Goal: Task Accomplishment & Management: Use online tool/utility

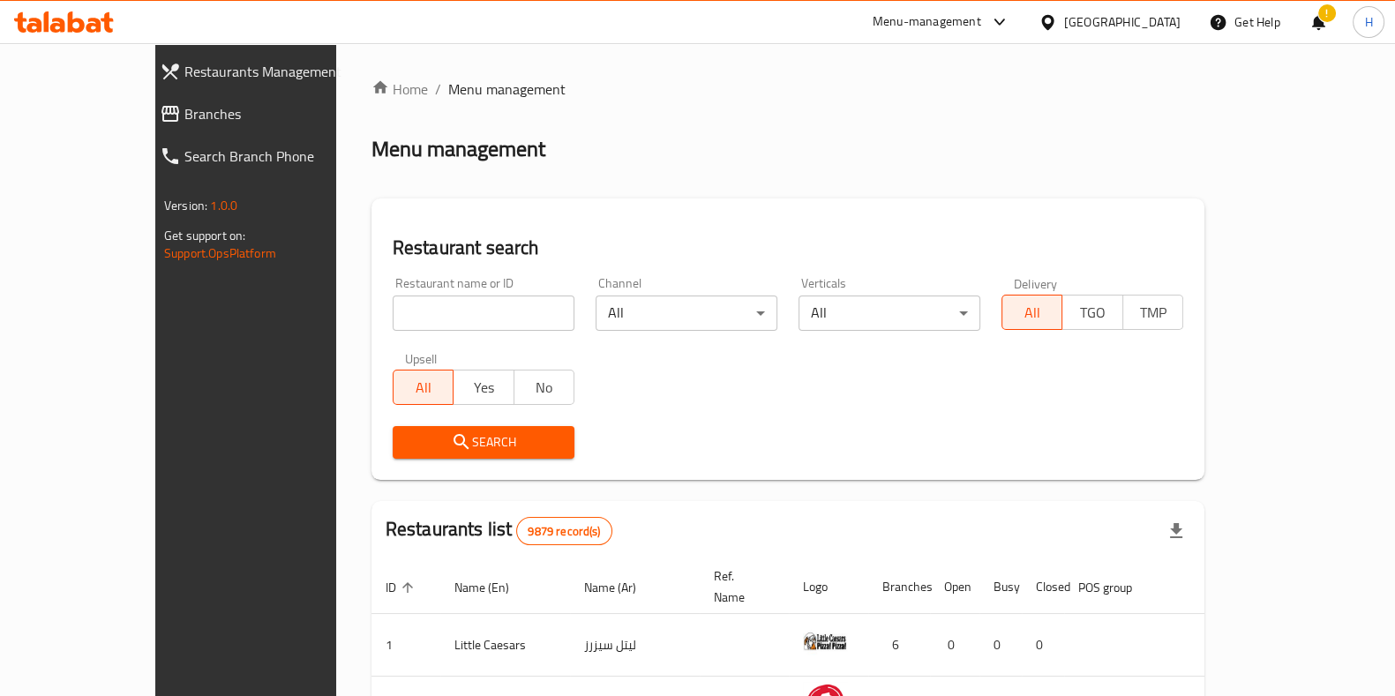
click at [393, 319] on input "search" at bounding box center [484, 313] width 182 height 35
paste input "619095"
type input "619095"
click button "Search" at bounding box center [484, 442] width 182 height 33
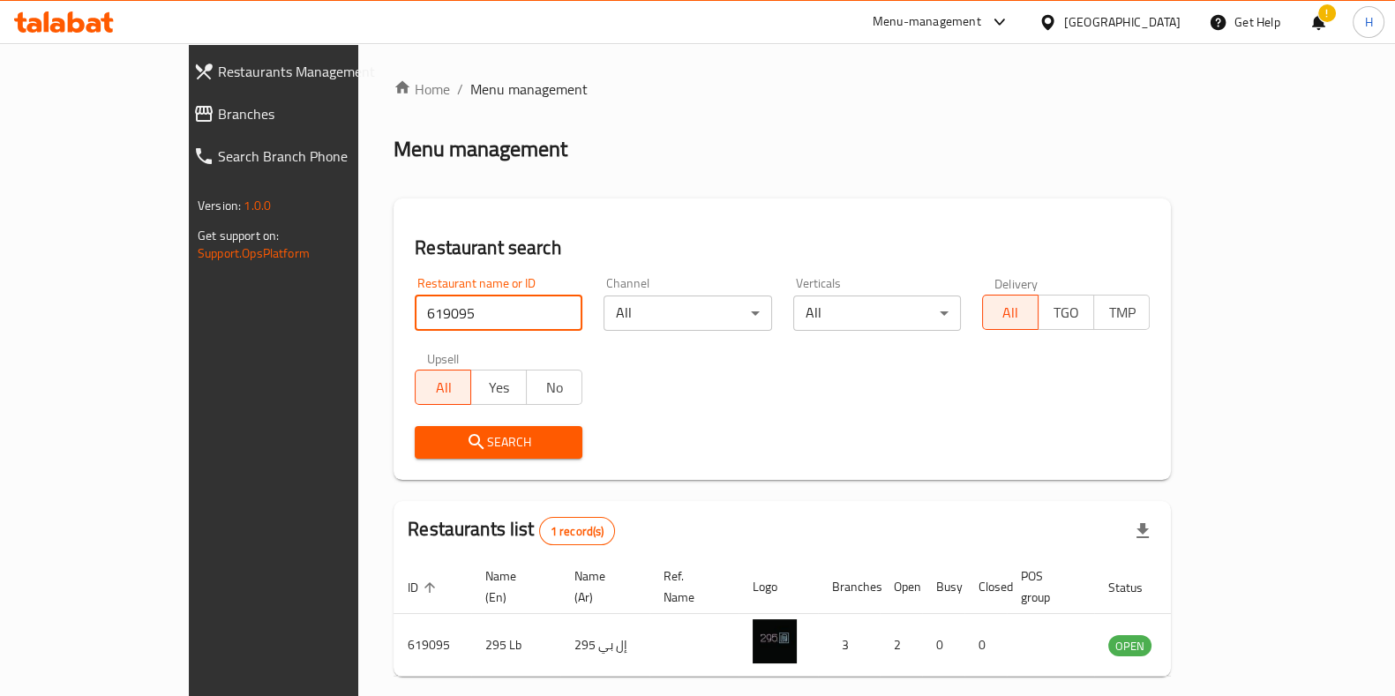
scroll to position [56, 0]
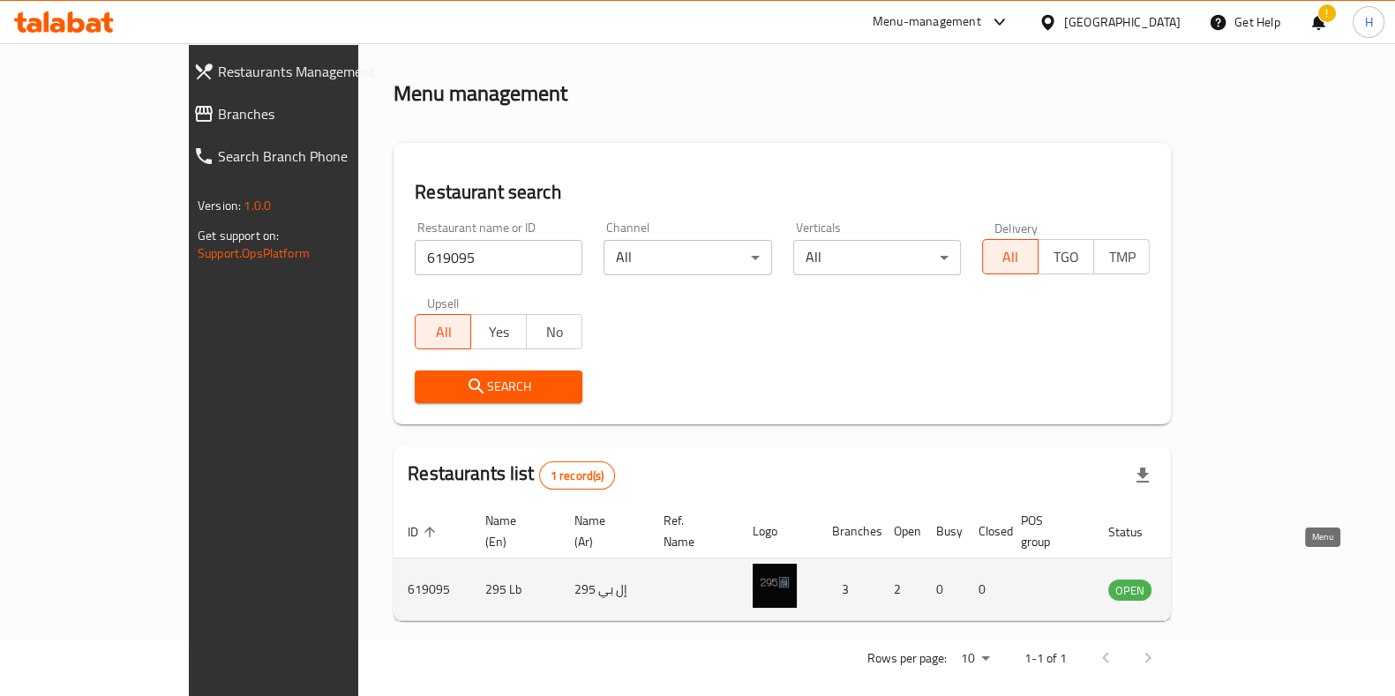
click at [1222, 579] on icon "enhanced table" at bounding box center [1211, 589] width 21 height 21
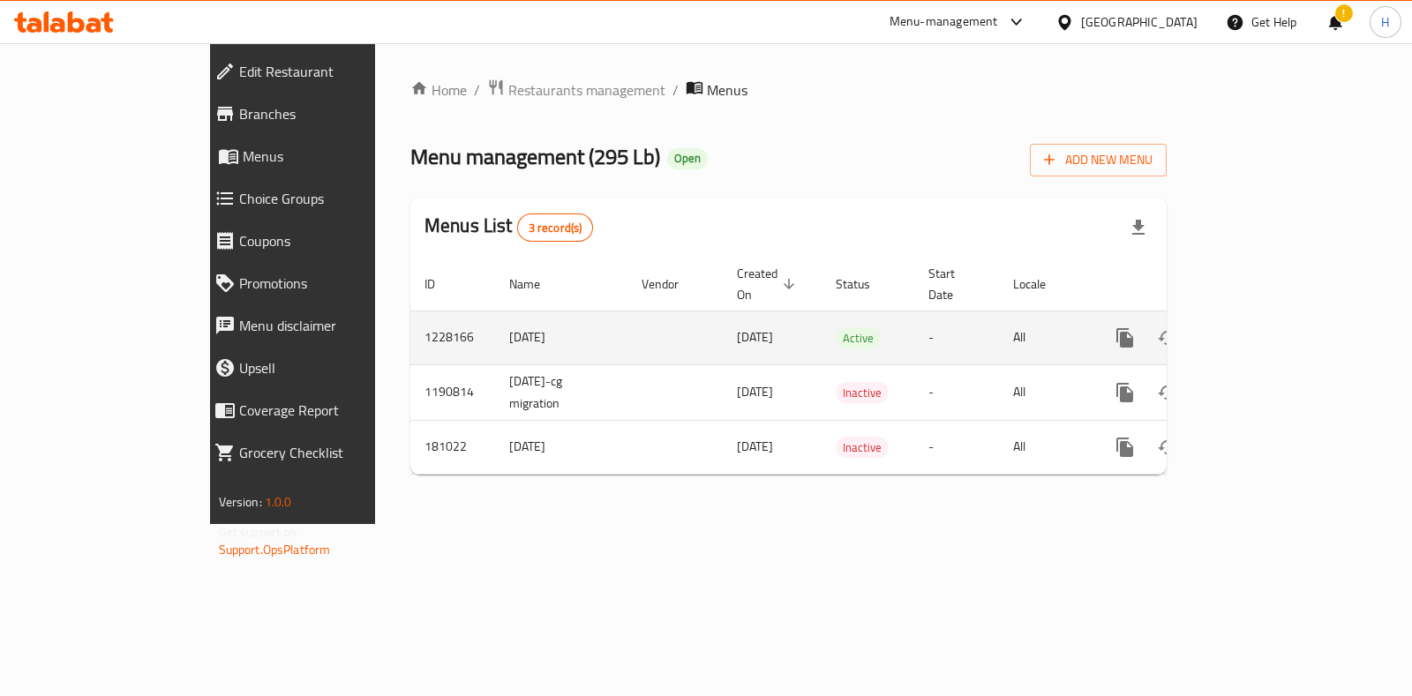
click at [1287, 311] on td "enhanced table" at bounding box center [1189, 338] width 198 height 54
click at [1273, 317] on link "enhanced table" at bounding box center [1252, 338] width 42 height 42
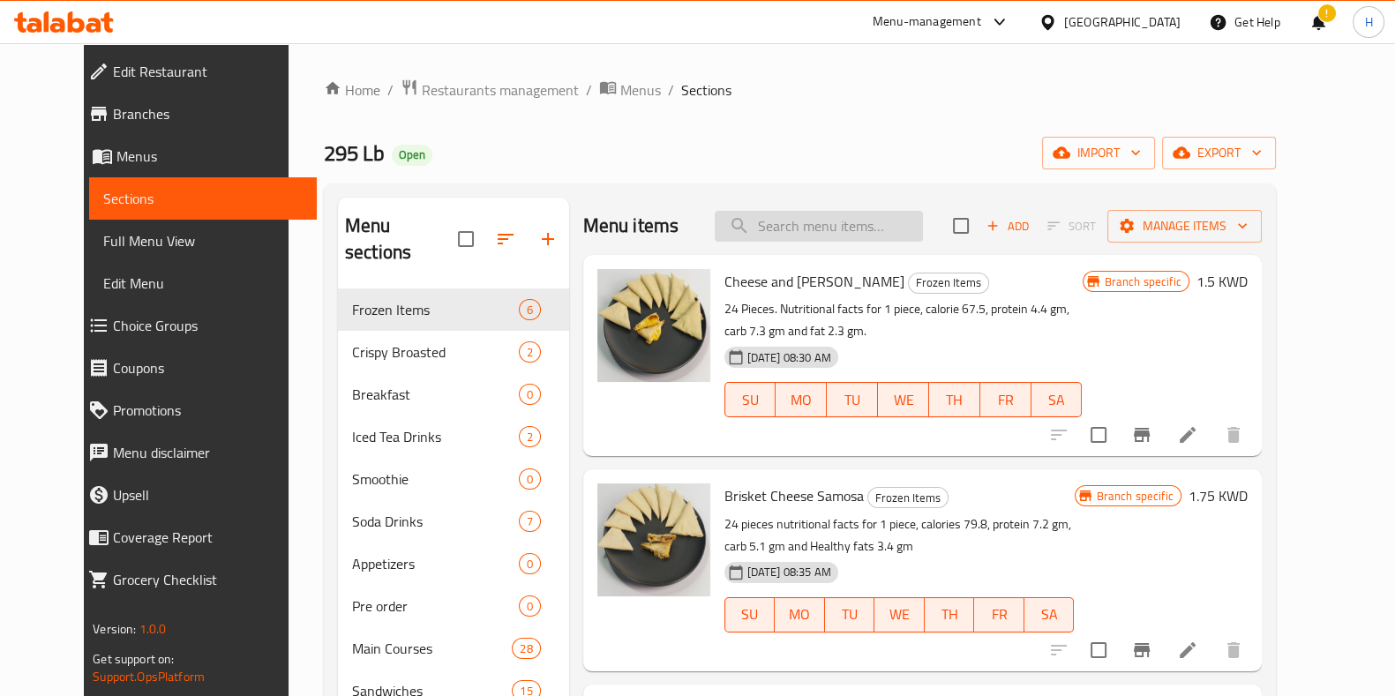
click at [771, 216] on input "search" at bounding box center [819, 226] width 208 height 31
paste input "Crispy Chicken 12 Pcs"
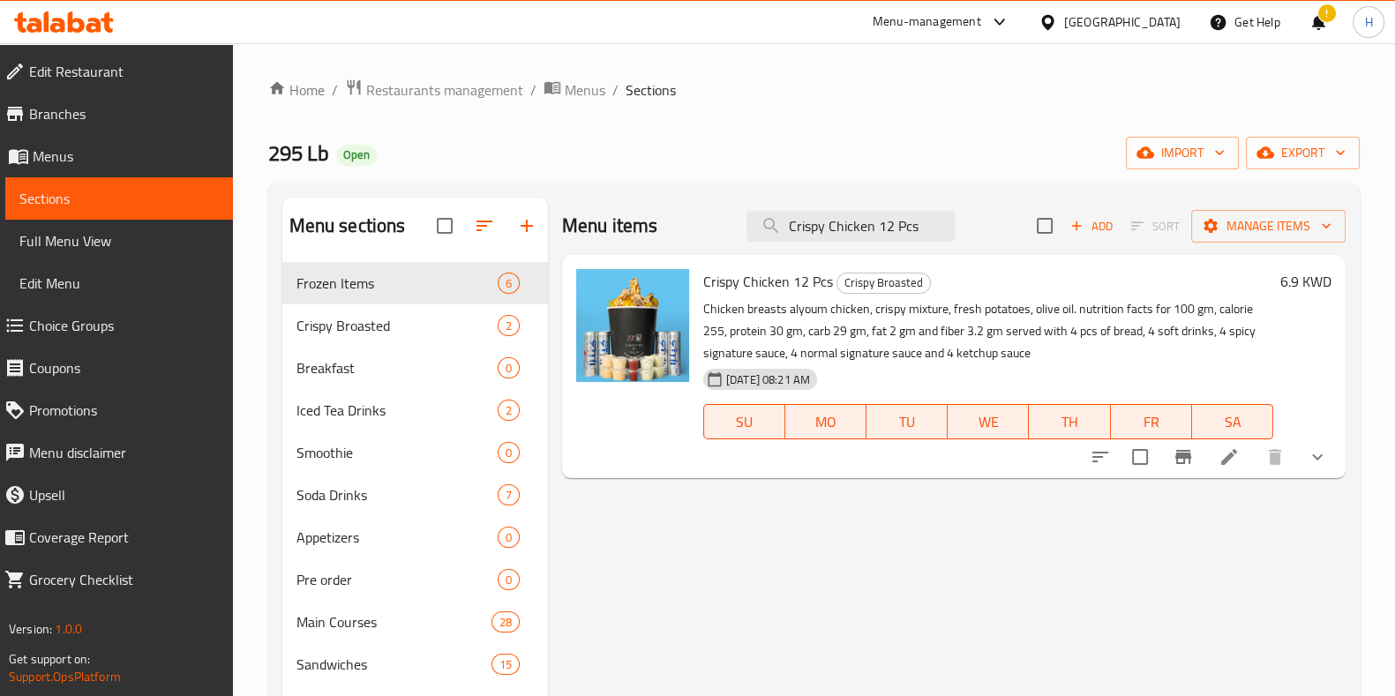
type input "Crispy Chicken 12 Pcs"
click at [1305, 469] on button "show more" at bounding box center [1317, 457] width 42 height 42
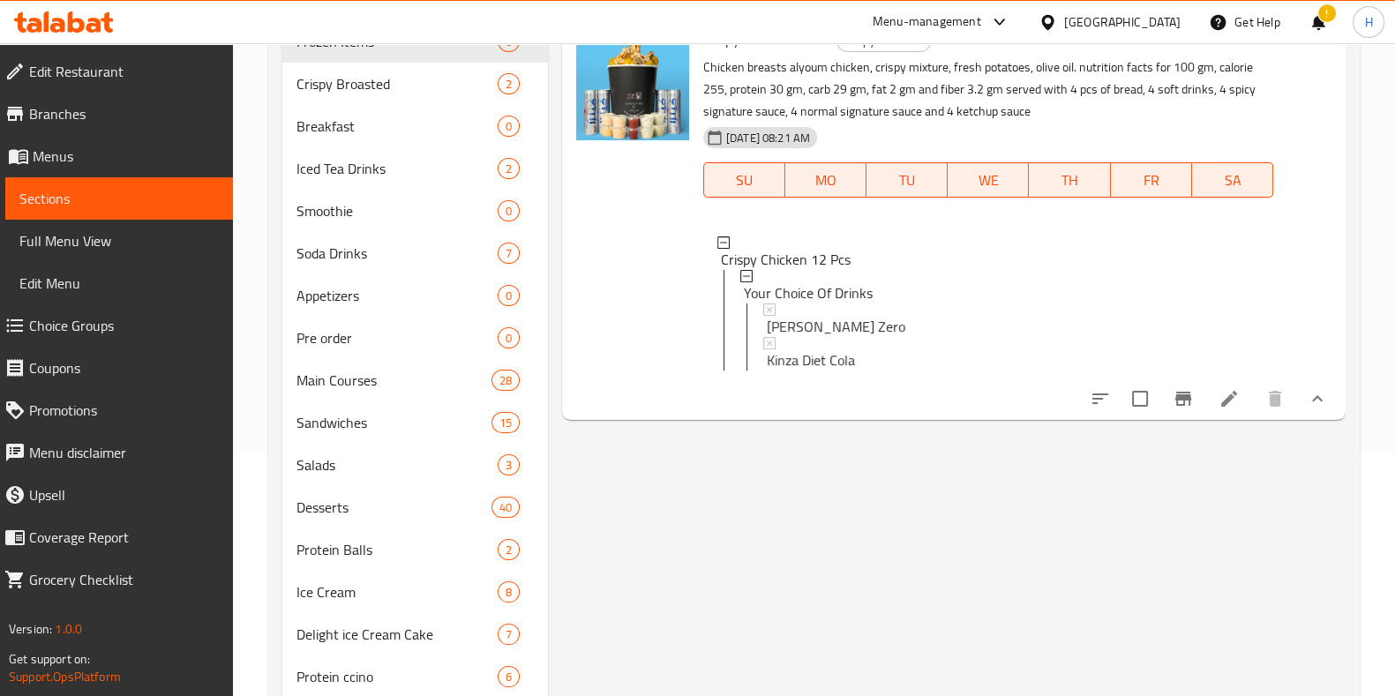
scroll to position [243, 0]
click at [1221, 396] on div at bounding box center [1208, 398] width 259 height 42
click at [1225, 406] on icon at bounding box center [1229, 398] width 16 height 16
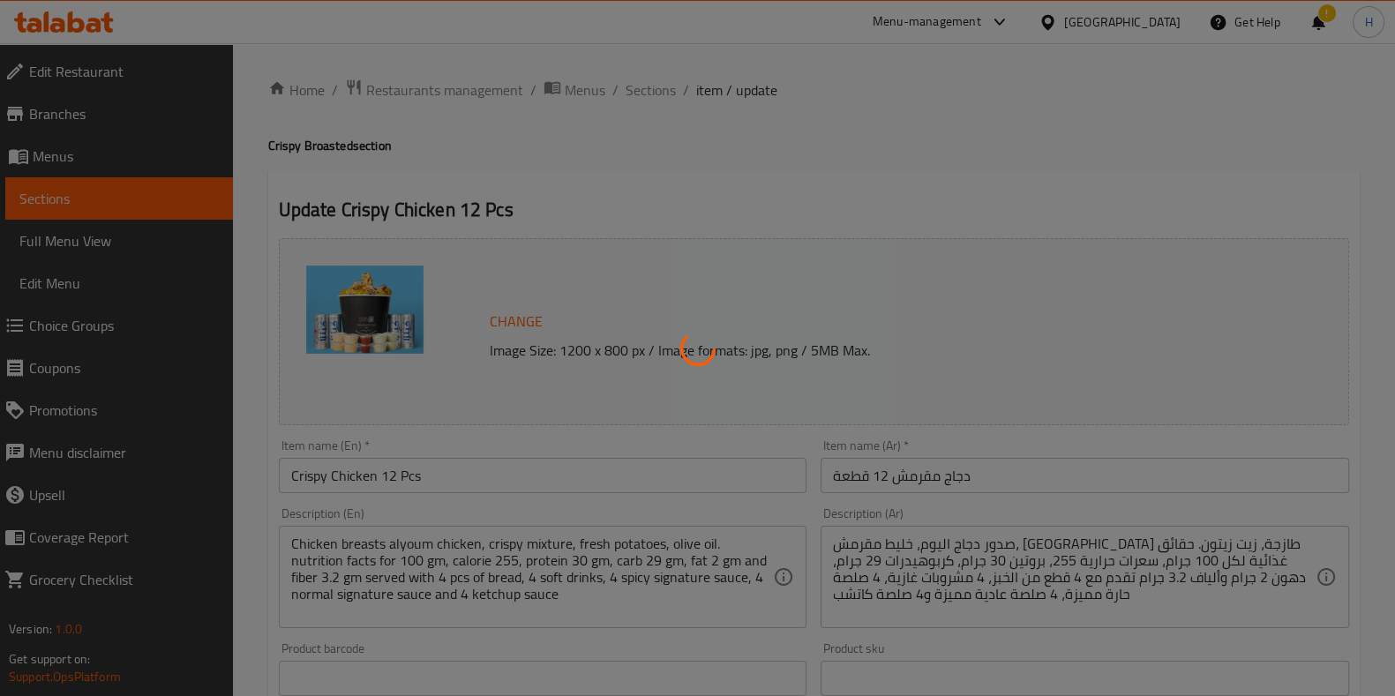
scroll to position [604, 0]
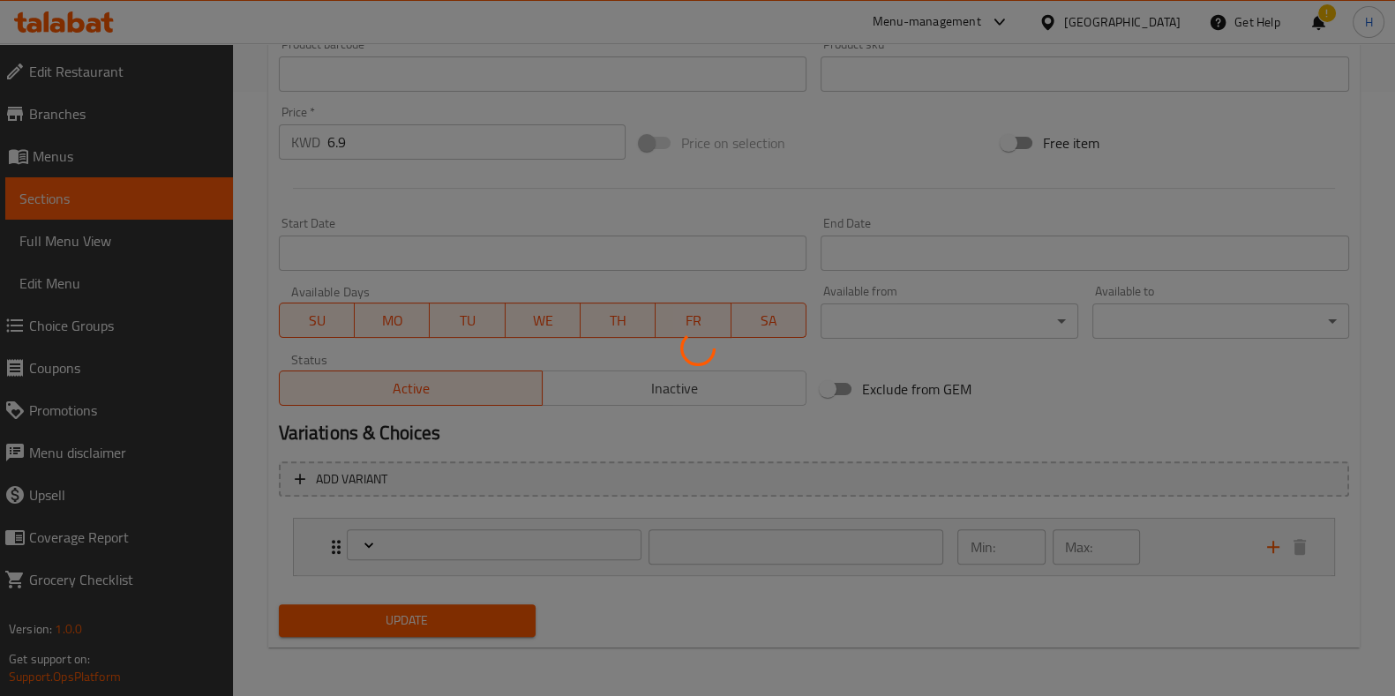
type input "اختيارك من المشروبات"
type input "1"
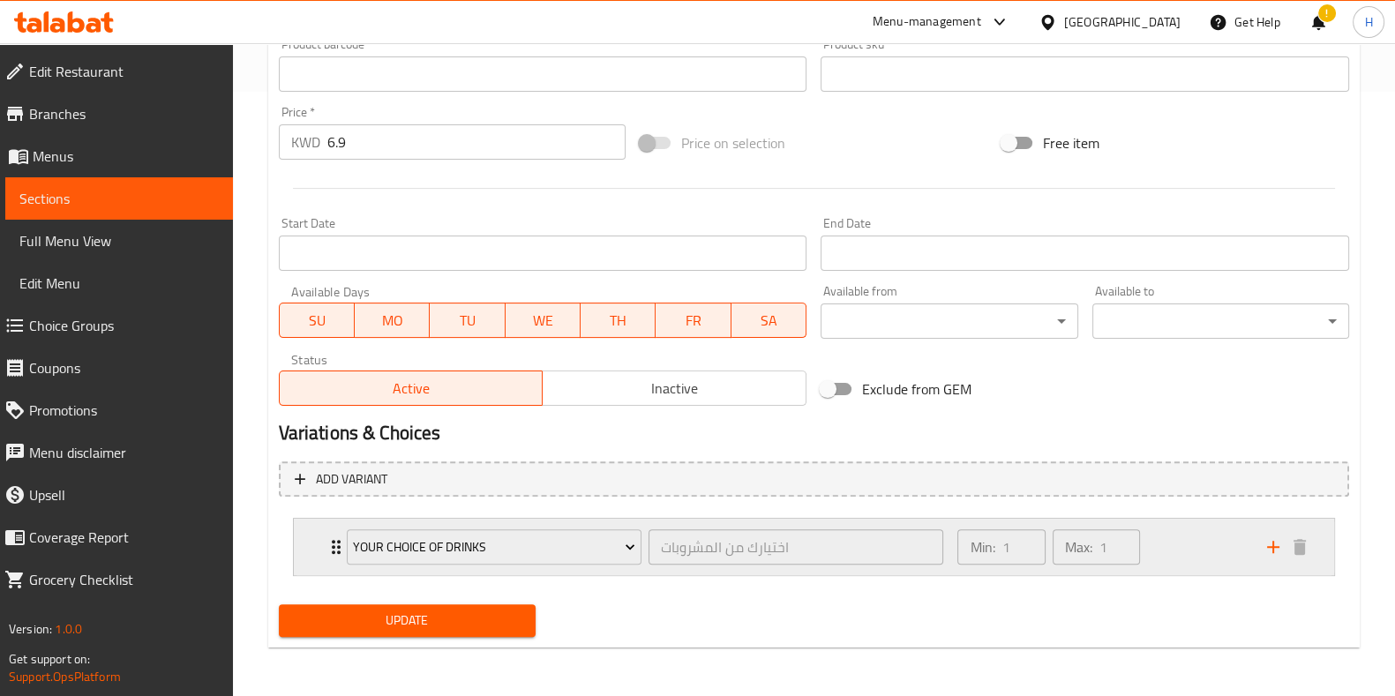
click at [1211, 543] on div "Min: 1 ​ Max: 1 ​" at bounding box center [1101, 547] width 309 height 56
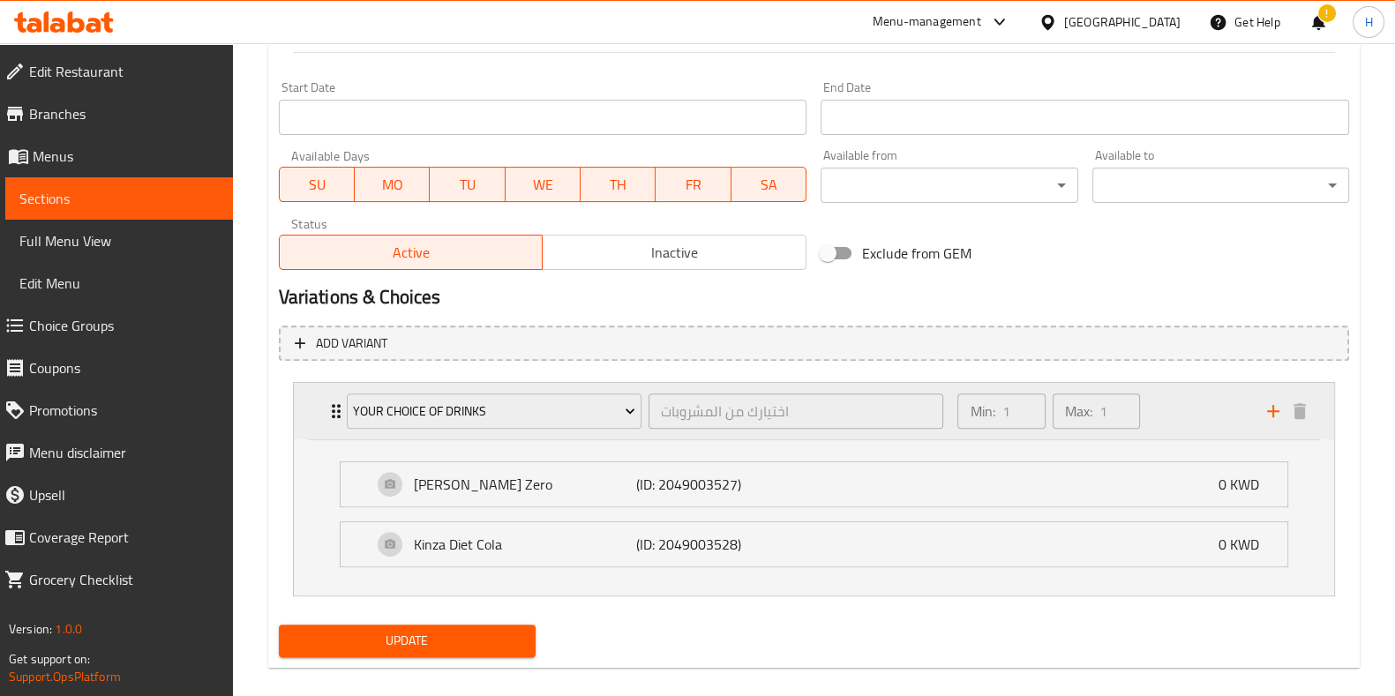
scroll to position [760, 0]
